Goal: Obtain resource: Obtain resource

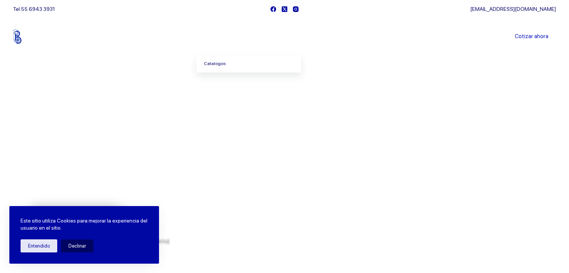
click at [226, 58] on link "Catalogos" at bounding box center [249, 63] width 105 height 17
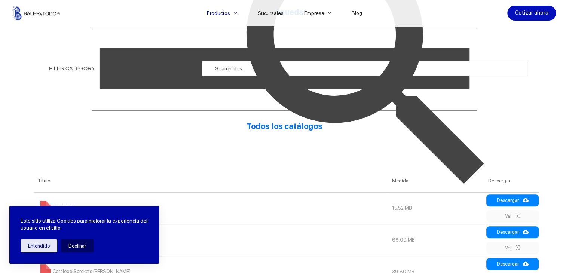
scroll to position [187, 0]
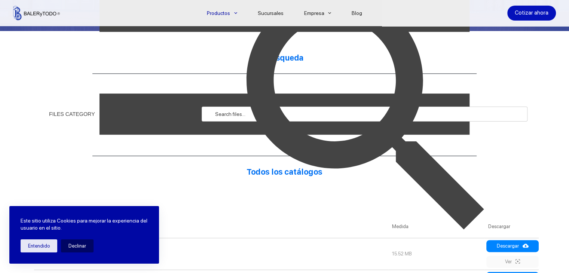
click at [225, 115] on img at bounding box center [369, 114] width 326 height 326
click at [231, 114] on img at bounding box center [369, 114] width 326 height 326
click at [299, 147] on img at bounding box center [369, 114] width 326 height 326
click at [475, 113] on img at bounding box center [369, 114] width 326 height 326
click at [465, 113] on img at bounding box center [369, 114] width 326 height 326
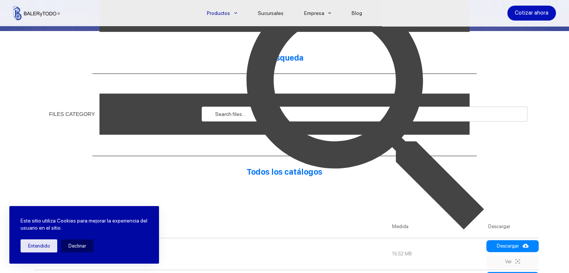
click at [219, 115] on img at bounding box center [369, 114] width 326 height 326
click at [177, 111] on img at bounding box center [285, 114] width 494 height 494
click at [140, 110] on img at bounding box center [285, 114] width 494 height 494
click at [124, 113] on img at bounding box center [285, 114] width 494 height 494
click at [82, 112] on div "FILES CATEGORY" at bounding box center [72, 114] width 46 height 5
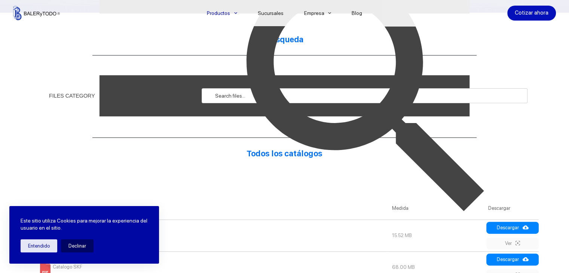
scroll to position [225, 0]
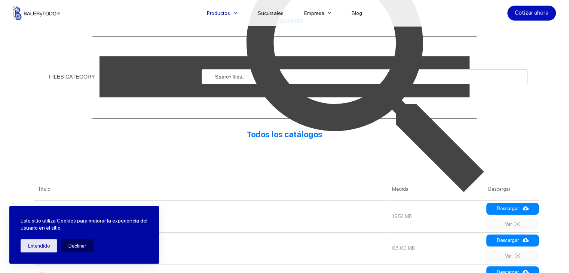
click at [511, 224] on img at bounding box center [369, 77] width 326 height 326
click at [519, 222] on img at bounding box center [369, 77] width 326 height 326
click at [42, 246] on button "Entendido" at bounding box center [39, 246] width 37 height 13
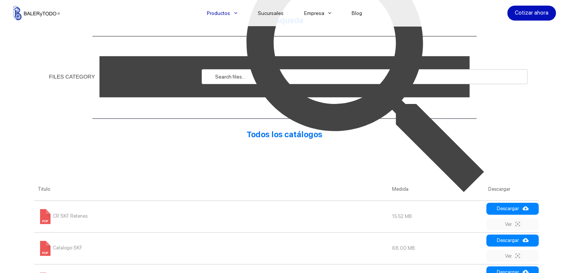
click at [521, 223] on img at bounding box center [369, 77] width 326 height 326
click at [518, 207] on img at bounding box center [369, 77] width 326 height 326
click at [65, 216] on span "CR SKF Retenes" at bounding box center [63, 216] width 50 height 6
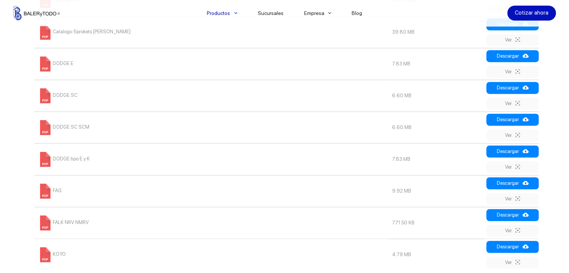
scroll to position [487, 0]
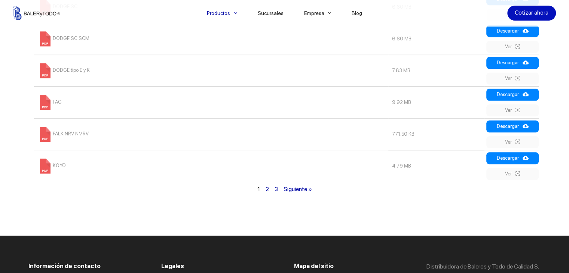
click at [296, 191] on link "Siguiente »" at bounding box center [297, 189] width 28 height 7
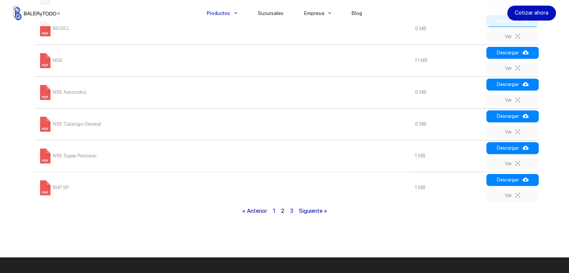
scroll to position [567, 0]
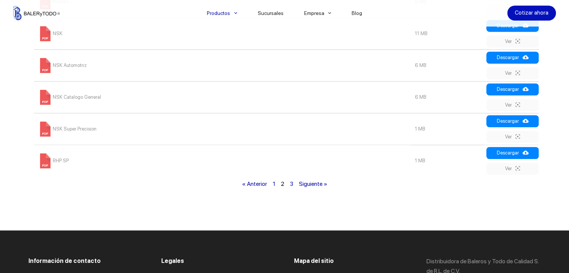
click at [290, 186] on link "3" at bounding box center [291, 183] width 3 height 7
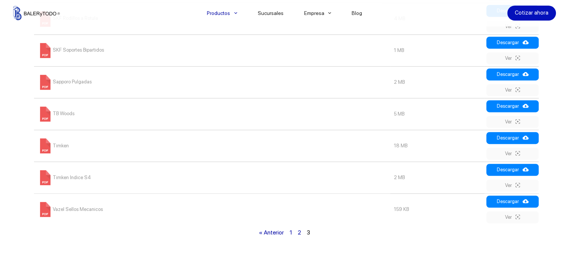
scroll to position [529, 0]
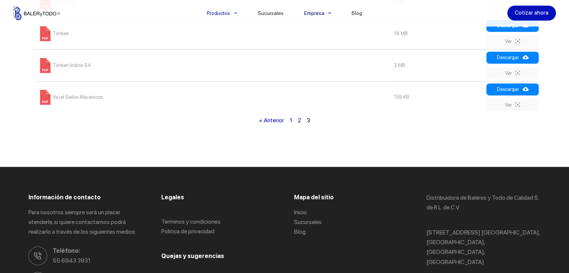
scroll to position [562, 0]
